Goal: Task Accomplishment & Management: Manage account settings

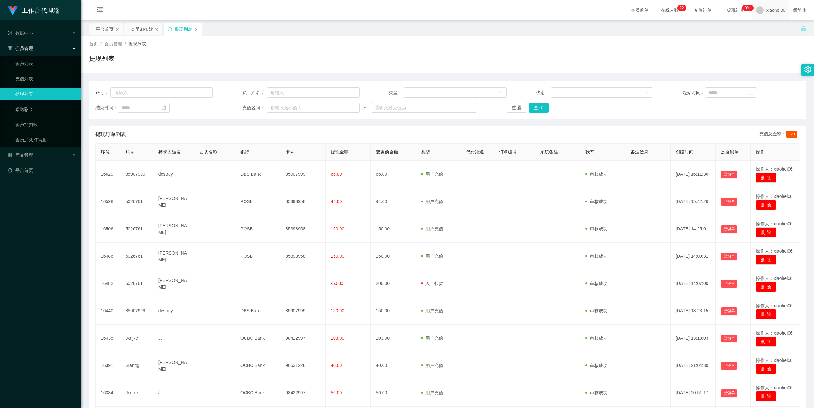
click at [766, 11] on span "xiaohei06" at bounding box center [775, 10] width 19 height 20
click at [762, 31] on div "平台首页 会员加扣款 提现列表" at bounding box center [445, 34] width 712 height 22
click at [772, 9] on span "xiaohei06" at bounding box center [775, 10] width 19 height 20
click at [763, 25] on span "退出登录" at bounding box center [765, 27] width 18 height 5
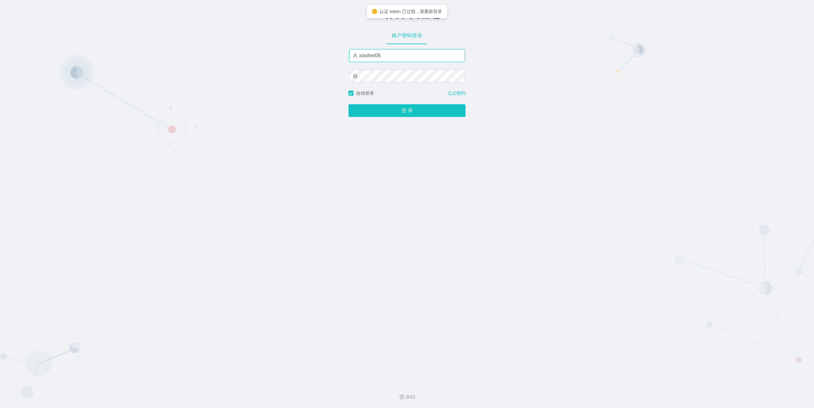
drag, startPoint x: 410, startPoint y: 55, endPoint x: 408, endPoint y: 60, distance: 5.7
click at [410, 55] on input "xiaohei06" at bounding box center [407, 55] width 116 height 13
type input "feiji"
drag, startPoint x: 398, startPoint y: 112, endPoint x: 394, endPoint y: 110, distance: 5.3
click at [398, 112] on button "登 录" at bounding box center [407, 110] width 117 height 13
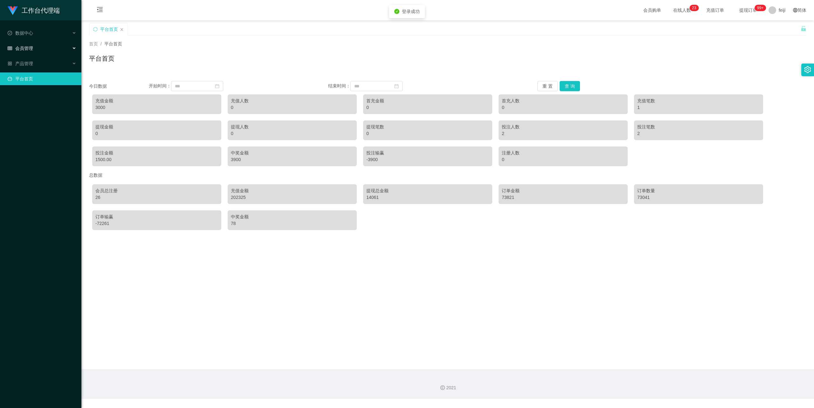
click at [33, 46] on div "会员管理" at bounding box center [40, 48] width 81 height 13
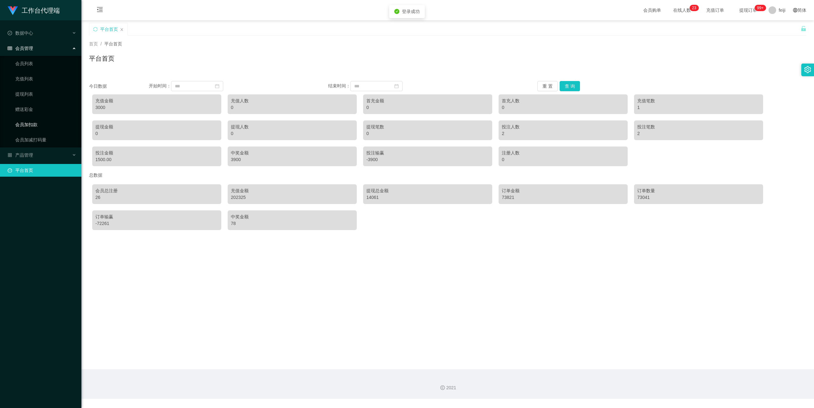
click at [27, 122] on link "会员加扣款" at bounding box center [45, 124] width 61 height 13
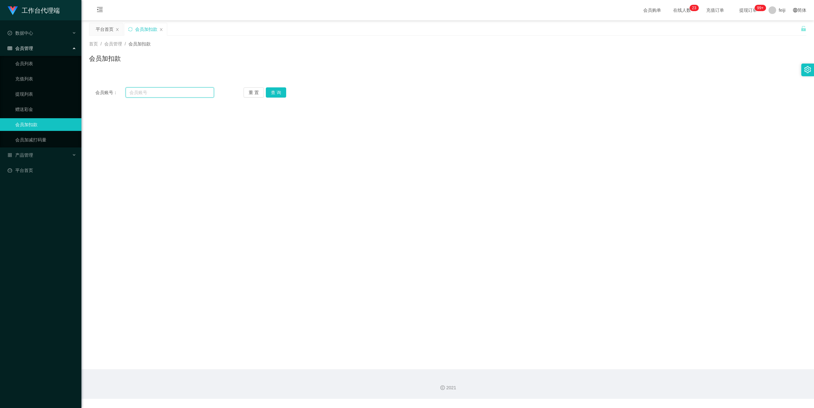
click at [163, 95] on input "text" at bounding box center [170, 92] width 88 height 10
paste input "ahsheng0823"
type input "ahsheng0823"
click at [273, 92] on button "查 询" at bounding box center [276, 92] width 20 height 10
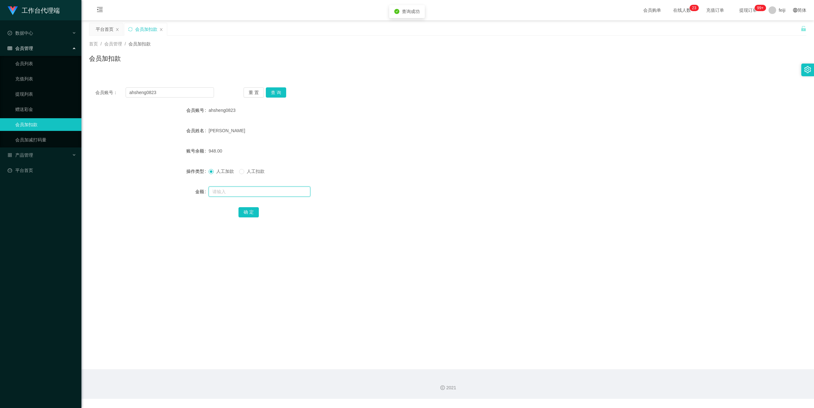
click at [239, 192] on input "text" at bounding box center [260, 192] width 102 height 10
type input "2000"
click at [245, 208] on button "确 定" at bounding box center [248, 212] width 20 height 10
click at [410, 142] on form "会员账号 ahsheng0823 会员姓名 [PERSON_NAME] 账号余额 2948.00 操作类型 人工加款 人工扣款 金额 确 定" at bounding box center [447, 161] width 717 height 114
click at [412, 110] on div "ahsheng0823" at bounding box center [418, 110] width 418 height 13
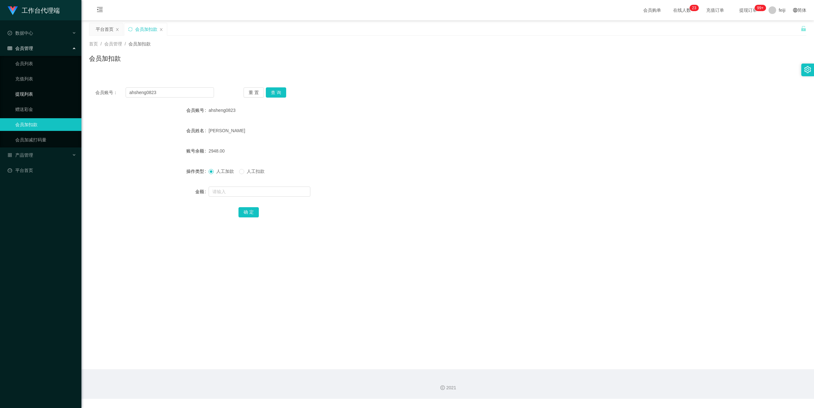
click at [25, 94] on link "提现列表" at bounding box center [45, 94] width 61 height 13
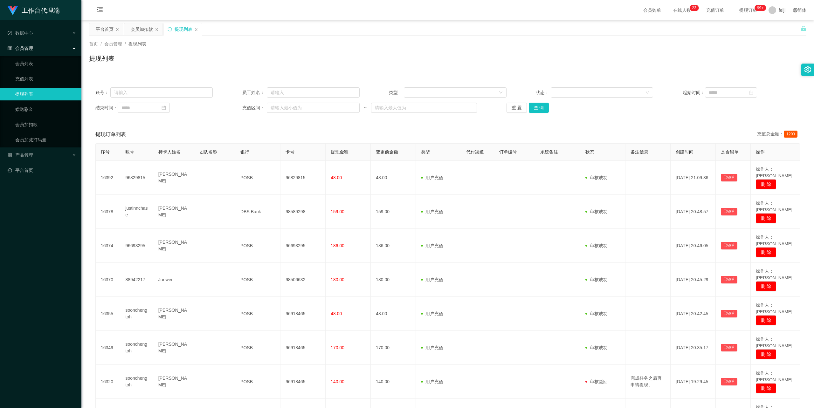
drag, startPoint x: 321, startPoint y: 43, endPoint x: 321, endPoint y: 38, distance: 5.1
click at [321, 42] on div "首页 / 会员管理 / 提现列表 /" at bounding box center [447, 44] width 717 height 7
